Goal: Task Accomplishment & Management: Manage account settings

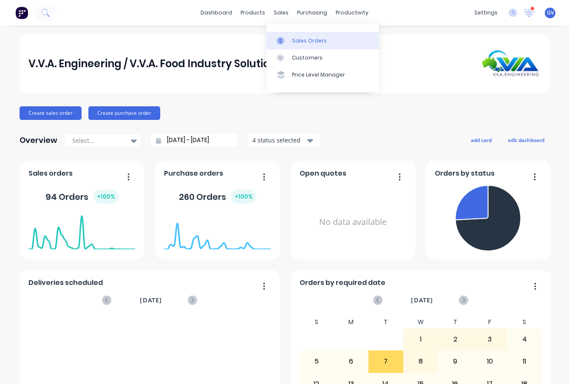
click at [302, 38] on div "Sales Orders" at bounding box center [309, 41] width 35 height 8
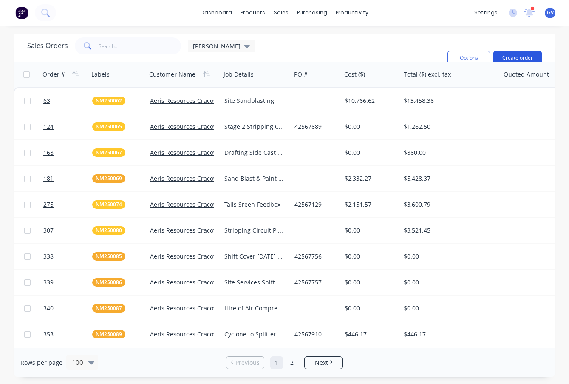
click at [519, 57] on button "Create order" at bounding box center [518, 58] width 48 height 14
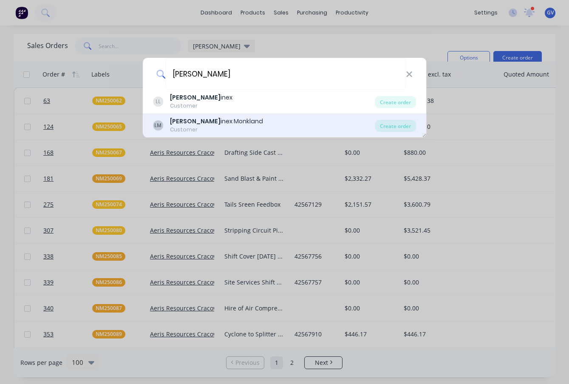
type input "[PERSON_NAME]"
click at [194, 120] on div "[PERSON_NAME] inex Monkland" at bounding box center [216, 121] width 93 height 9
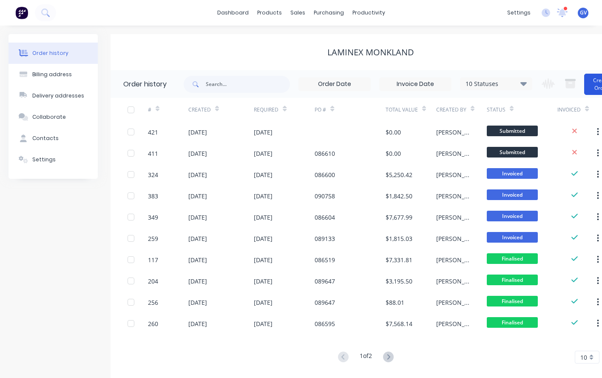
click at [569, 81] on button "Create Order" at bounding box center [601, 84] width 34 height 21
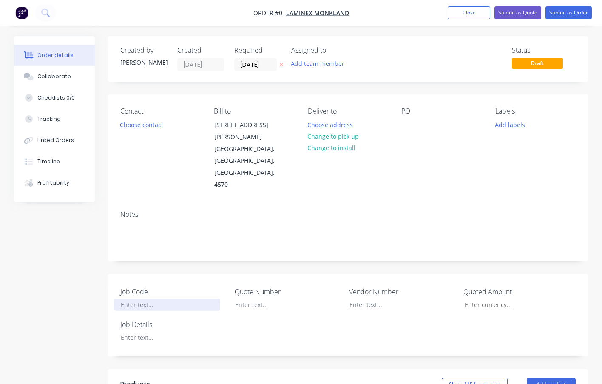
click at [142, 299] on div at bounding box center [167, 305] width 106 height 12
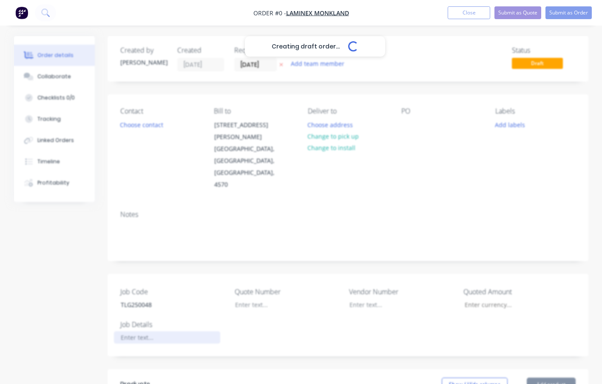
click at [142, 316] on div "Creating draft order... Loading... Order details Collaborate Checklists 0/0 Tra…" at bounding box center [302, 340] width 592 height 609
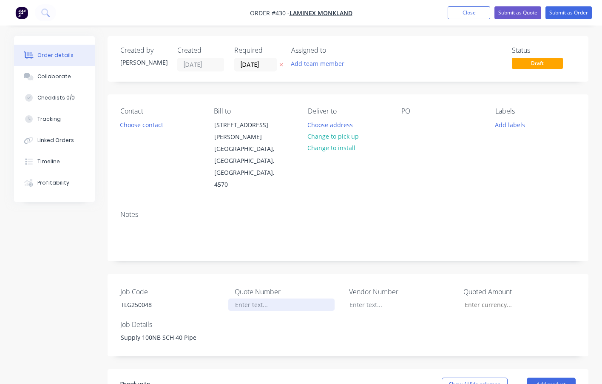
click at [259, 299] on div at bounding box center [281, 305] width 106 height 12
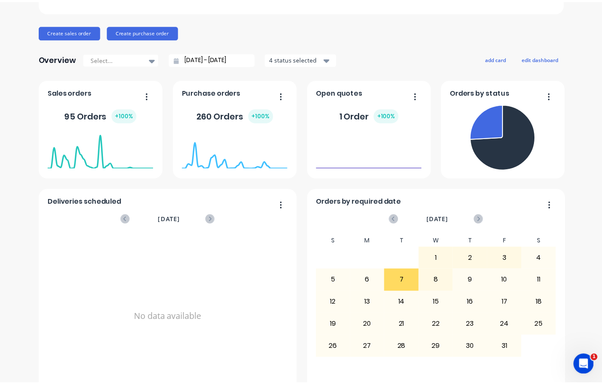
scroll to position [60, 0]
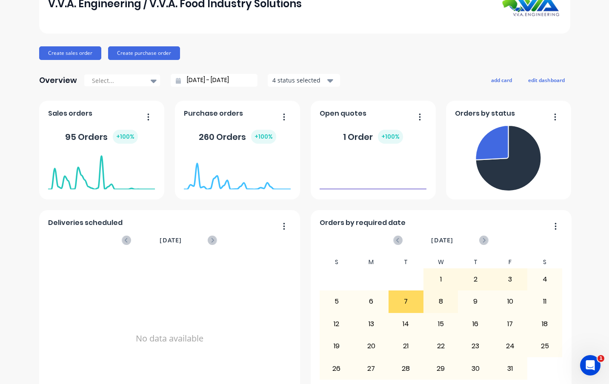
click at [585, 48] on div "V.V.A. Engineering / V.V.A. Food Industry Solutions Create sales order Create p…" at bounding box center [304, 196] width 609 height 444
click at [71, 53] on button "Create sales order" at bounding box center [70, 53] width 62 height 14
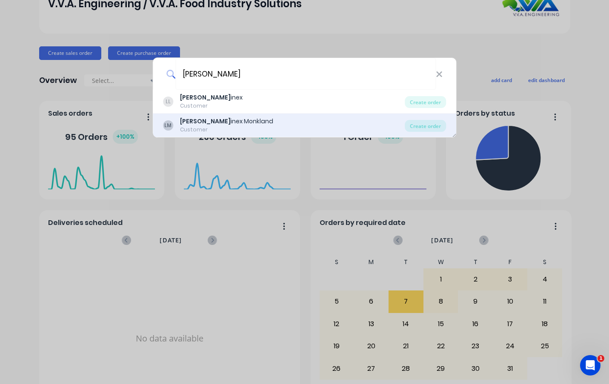
type input "[PERSON_NAME]"
click at [204, 123] on div "[PERSON_NAME] inex Monkland" at bounding box center [226, 121] width 93 height 9
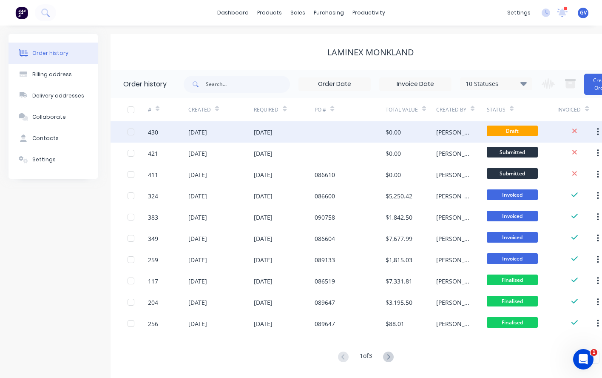
click at [177, 130] on div "430" at bounding box center [168, 131] width 40 height 21
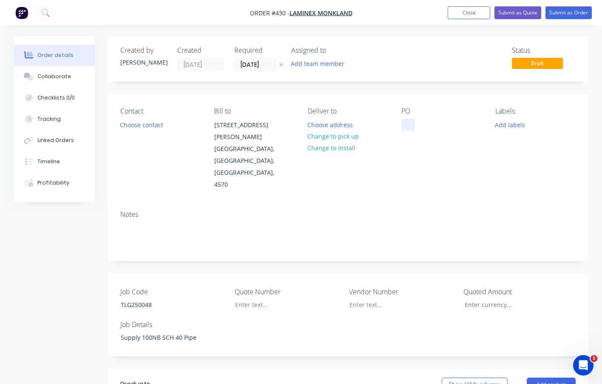
click at [410, 122] on div at bounding box center [408, 125] width 14 height 12
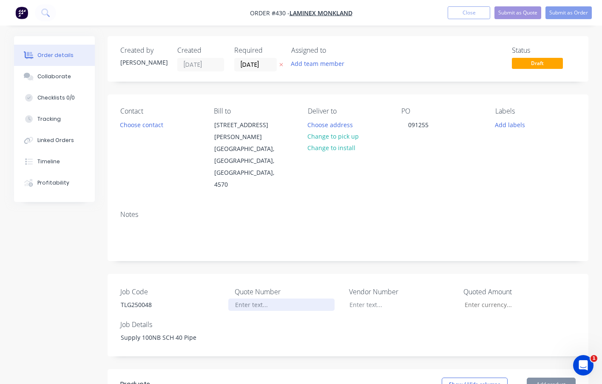
click at [253, 299] on div at bounding box center [281, 305] width 106 height 12
click at [248, 299] on div at bounding box center [281, 305] width 106 height 12
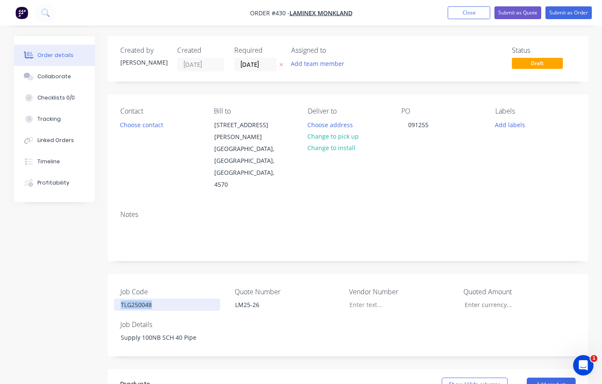
drag, startPoint x: 159, startPoint y: 284, endPoint x: 107, endPoint y: 281, distance: 52.4
click at [107, 281] on div "Created by [PERSON_NAME] Created [DATE] Required [DATE] Assigned to Add team me…" at bounding box center [301, 340] width 575 height 609
copy div "TLG250048"
click at [509, 125] on button "Add labels" at bounding box center [510, 124] width 39 height 11
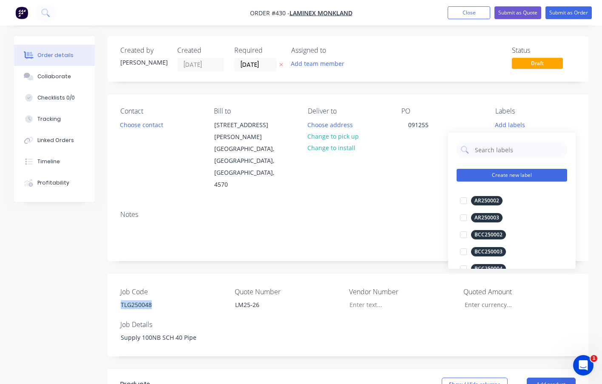
click at [505, 175] on button "Create new label" at bounding box center [512, 175] width 111 height 13
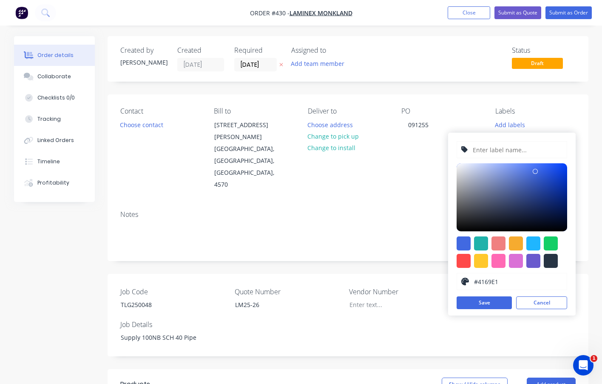
click at [495, 151] on input "text" at bounding box center [517, 150] width 91 height 16
paste input "TLG250048"
type input "TLG250048"
click at [467, 262] on div at bounding box center [464, 261] width 14 height 14
type input "#FF4949"
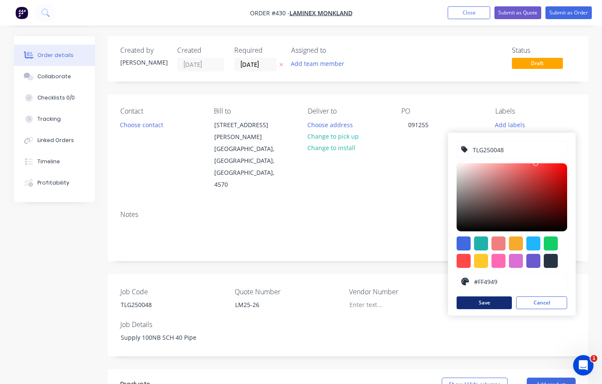
click at [481, 300] on button "Save" at bounding box center [484, 302] width 55 height 13
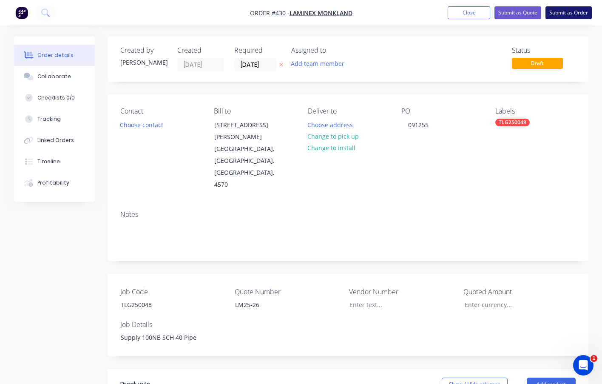
click at [564, 13] on button "Submit as Order" at bounding box center [569, 12] width 46 height 13
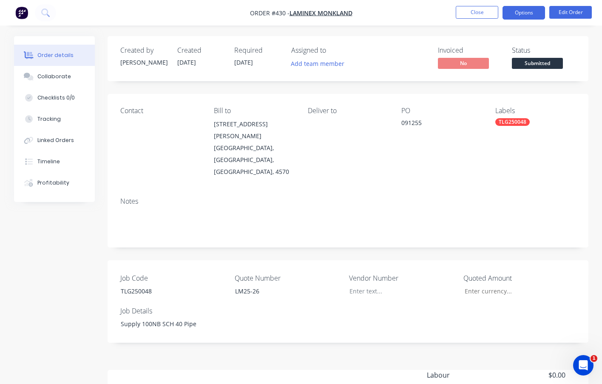
click at [512, 9] on button "Options" at bounding box center [524, 13] width 43 height 14
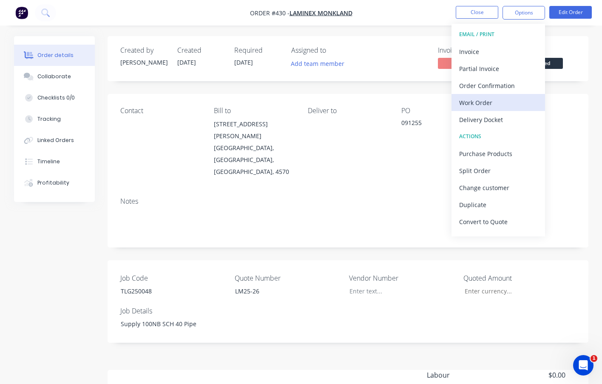
click at [475, 102] on div "Work Order" at bounding box center [498, 103] width 78 height 12
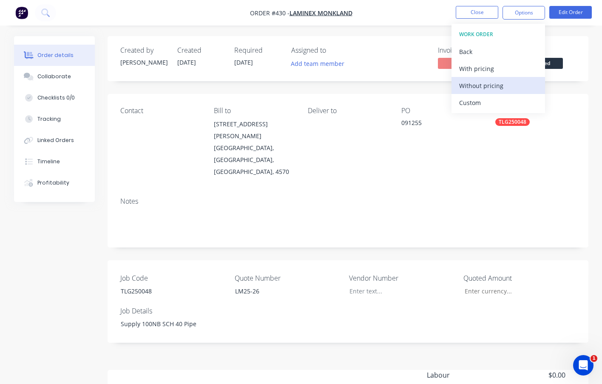
click at [486, 84] on div "Without pricing" at bounding box center [498, 86] width 78 height 12
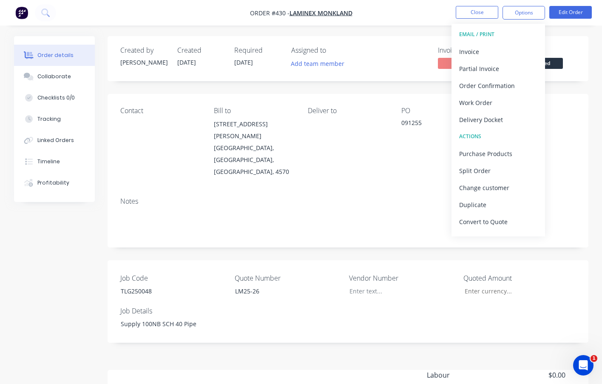
click at [586, 157] on div "Contact Bill to [STREET_ADDRESS][PERSON_NAME] Deliver to PO 091255 Labels TLG25…" at bounding box center [348, 142] width 481 height 97
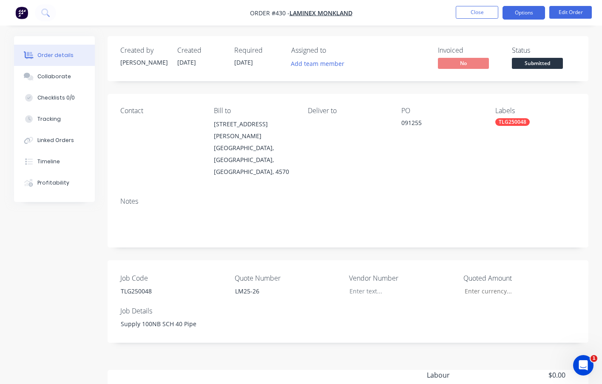
click at [520, 9] on button "Options" at bounding box center [524, 13] width 43 height 14
click at [293, 295] on div "Job Code TLG250048 Quote Number LM25-26 Vendor Number Quoted Amount Job Details…" at bounding box center [348, 301] width 481 height 83
drag, startPoint x: 198, startPoint y: 304, endPoint x: 105, endPoint y: 303, distance: 93.1
click at [105, 303] on div "Created by [PERSON_NAME] Created [DATE] Required [DATE] Assigned to Add team me…" at bounding box center [301, 265] width 575 height 458
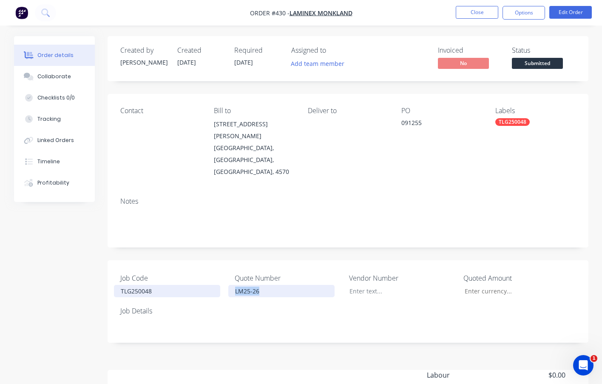
drag, startPoint x: 265, startPoint y: 268, endPoint x: 213, endPoint y: 265, distance: 52.0
click at [214, 265] on div "Job Code TLG250048 Quote Number LM25-26 Vendor Number Quoted Amount Job Details" at bounding box center [348, 301] width 481 height 83
drag, startPoint x: 425, startPoint y: 121, endPoint x: 376, endPoint y: 120, distance: 49.3
click at [376, 120] on div "Contact Bill to [STREET_ADDRESS][PERSON_NAME] Deliver to PO 091255 Labels TLG25…" at bounding box center [348, 142] width 481 height 97
drag, startPoint x: 376, startPoint y: 120, endPoint x: 422, endPoint y: 137, distance: 49.1
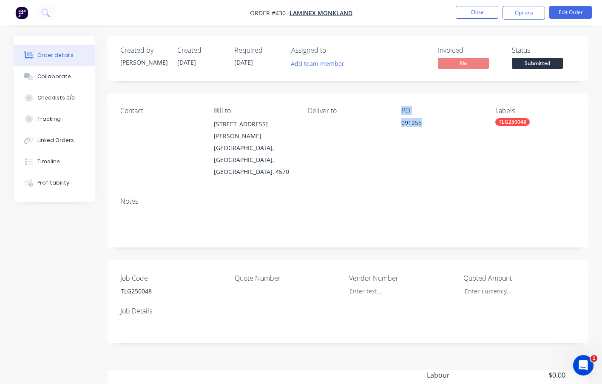
click at [422, 137] on div "PO 091255" at bounding box center [441, 142] width 80 height 71
click at [423, 123] on div "091255" at bounding box center [441, 124] width 80 height 12
click at [423, 122] on div "091255" at bounding box center [441, 124] width 80 height 12
drag, startPoint x: 404, startPoint y: 128, endPoint x: 399, endPoint y: 129, distance: 4.8
click at [399, 129] on div "Contact Bill to [STREET_ADDRESS][PERSON_NAME] Deliver to PO 091255 Labels TLG25…" at bounding box center [348, 142] width 481 height 97
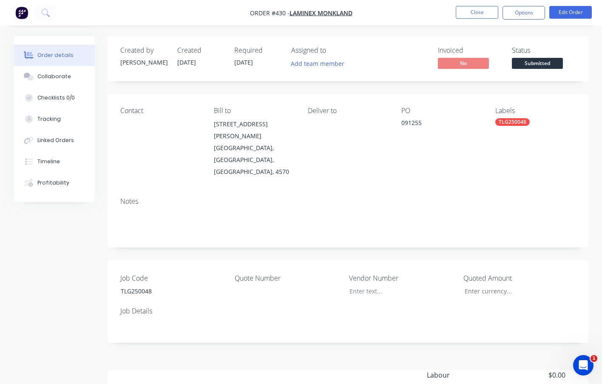
drag, startPoint x: 399, startPoint y: 129, endPoint x: 418, endPoint y: 139, distance: 21.5
click at [420, 141] on div "PO 091255" at bounding box center [441, 142] width 80 height 71
click at [424, 121] on div "091255" at bounding box center [441, 124] width 80 height 12
click at [417, 124] on div "091255" at bounding box center [441, 124] width 80 height 12
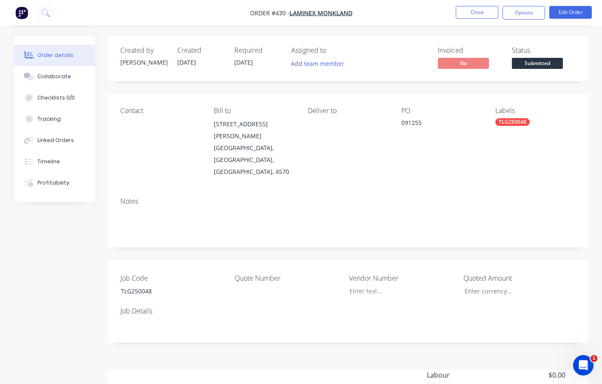
click at [421, 122] on div "091255" at bounding box center [441, 124] width 80 height 12
click at [423, 122] on div "091255" at bounding box center [441, 124] width 80 height 12
click at [512, 124] on div "TLG250048" at bounding box center [512, 122] width 34 height 8
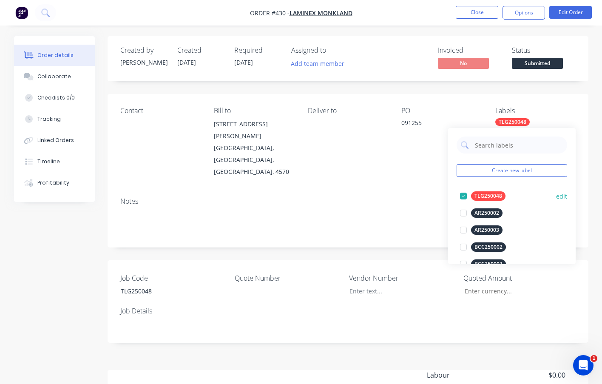
click at [558, 196] on button "edit" at bounding box center [561, 196] width 11 height 9
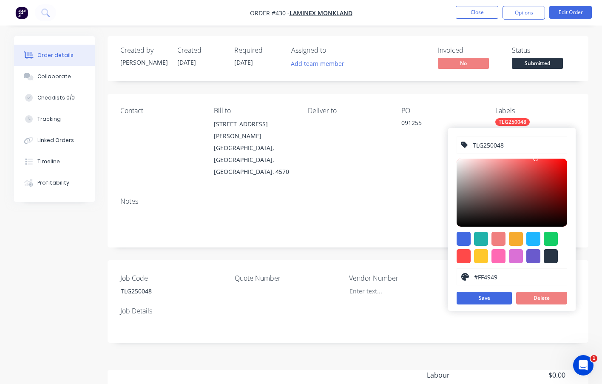
click at [519, 121] on div "TLG250048" at bounding box center [512, 122] width 34 height 8
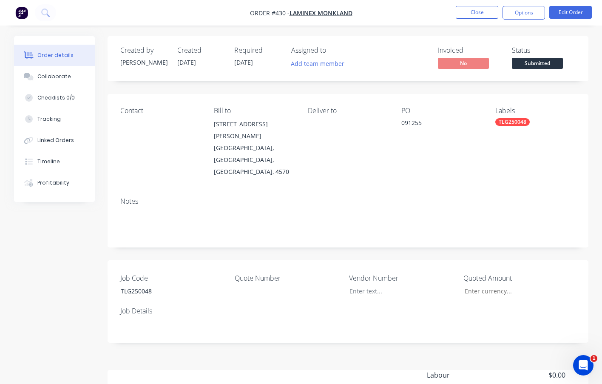
click at [421, 125] on div "091255" at bounding box center [441, 124] width 80 height 12
click at [421, 124] on div "091255" at bounding box center [441, 124] width 80 height 12
click at [424, 122] on div "091255" at bounding box center [441, 124] width 80 height 12
click at [423, 123] on div "091255" at bounding box center [441, 124] width 80 height 12
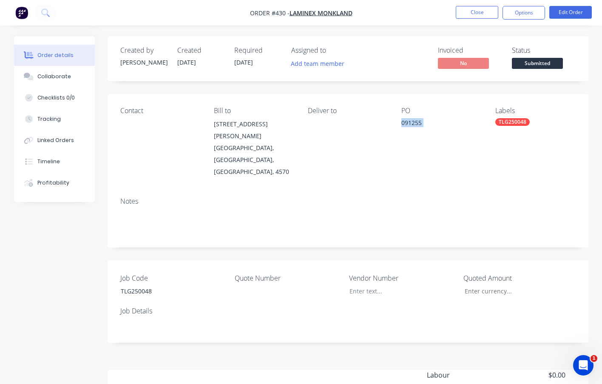
click at [422, 124] on div "091255" at bounding box center [441, 124] width 80 height 12
click at [421, 124] on div "091255" at bounding box center [441, 124] width 80 height 12
click at [422, 124] on div "091255" at bounding box center [441, 124] width 80 height 12
drag, startPoint x: 422, startPoint y: 124, endPoint x: 410, endPoint y: 162, distance: 40.1
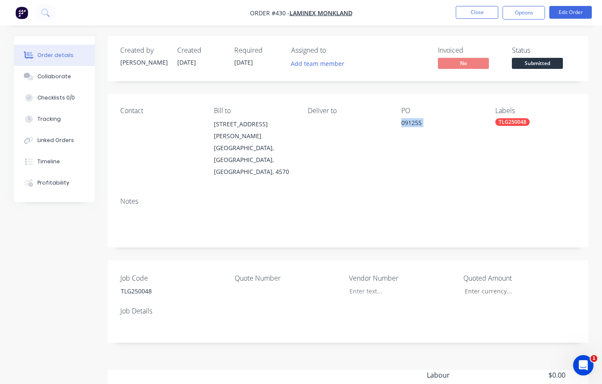
click at [410, 162] on div "Contact Bill to [STREET_ADDRESS][PERSON_NAME] Deliver to PO 091255 Labels TLG25…" at bounding box center [348, 142] width 481 height 97
click at [517, 12] on button "Options" at bounding box center [524, 13] width 43 height 14
drag, startPoint x: 526, startPoint y: 286, endPoint x: 561, endPoint y: 256, distance: 46.1
click at [529, 284] on div "Job Code TLG250048 Quote Number Vendor Number Quoted Amount Job Details" at bounding box center [348, 301] width 481 height 83
click at [521, 12] on button "Options" at bounding box center [524, 13] width 43 height 14
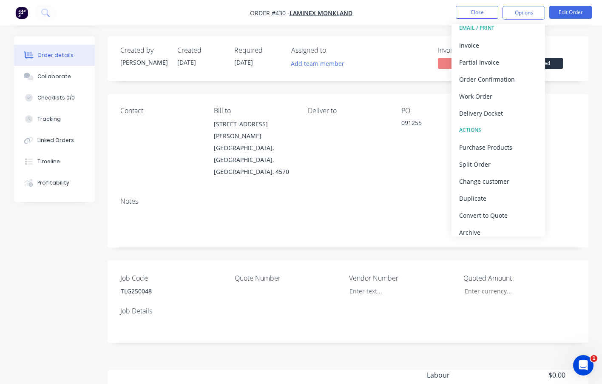
scroll to position [13, 0]
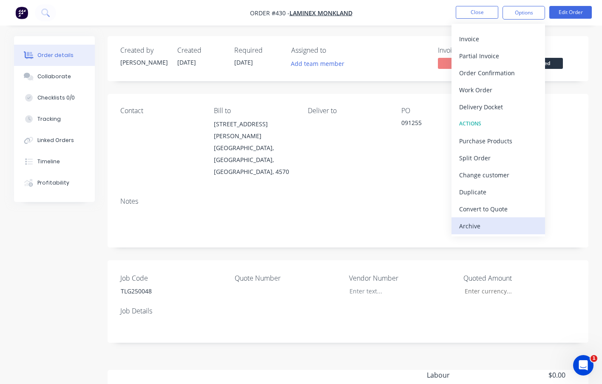
click at [480, 226] on div "Archive" at bounding box center [498, 226] width 78 height 12
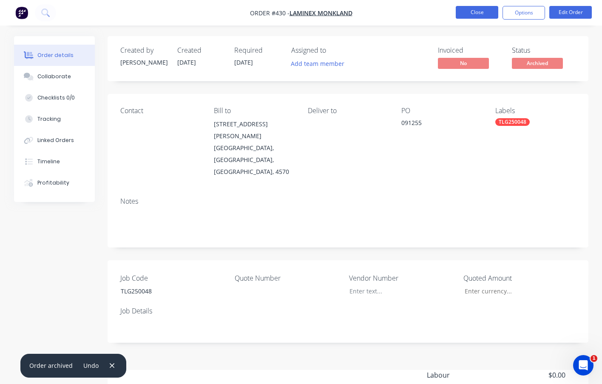
click at [478, 11] on button "Close" at bounding box center [477, 12] width 43 height 13
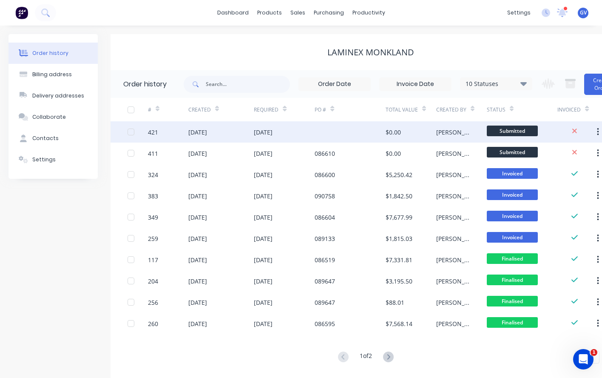
click at [174, 132] on div "421" at bounding box center [168, 131] width 40 height 21
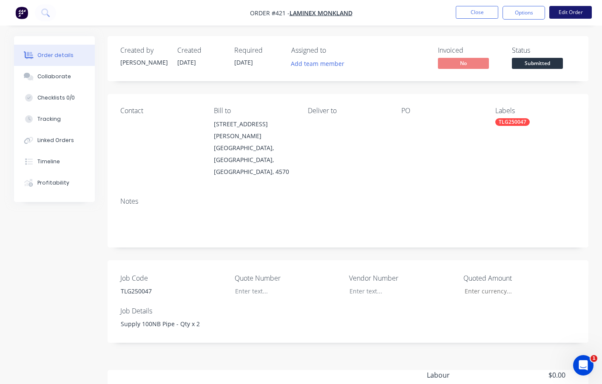
click at [567, 12] on button "Edit Order" at bounding box center [570, 12] width 43 height 13
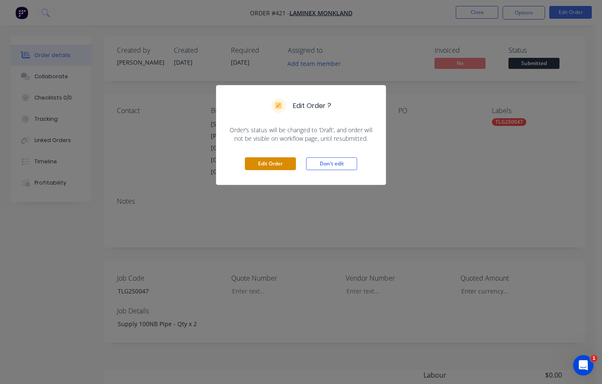
click at [278, 163] on button "Edit Order" at bounding box center [270, 163] width 51 height 13
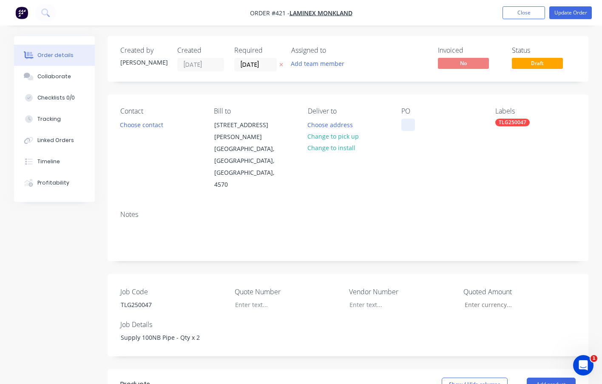
click at [407, 125] on div at bounding box center [408, 125] width 14 height 12
click at [409, 130] on div at bounding box center [408, 125] width 14 height 12
click at [249, 299] on div at bounding box center [281, 305] width 106 height 12
click at [564, 12] on button "Update Order" at bounding box center [570, 12] width 43 height 13
